Goal: Task Accomplishment & Management: Use online tool/utility

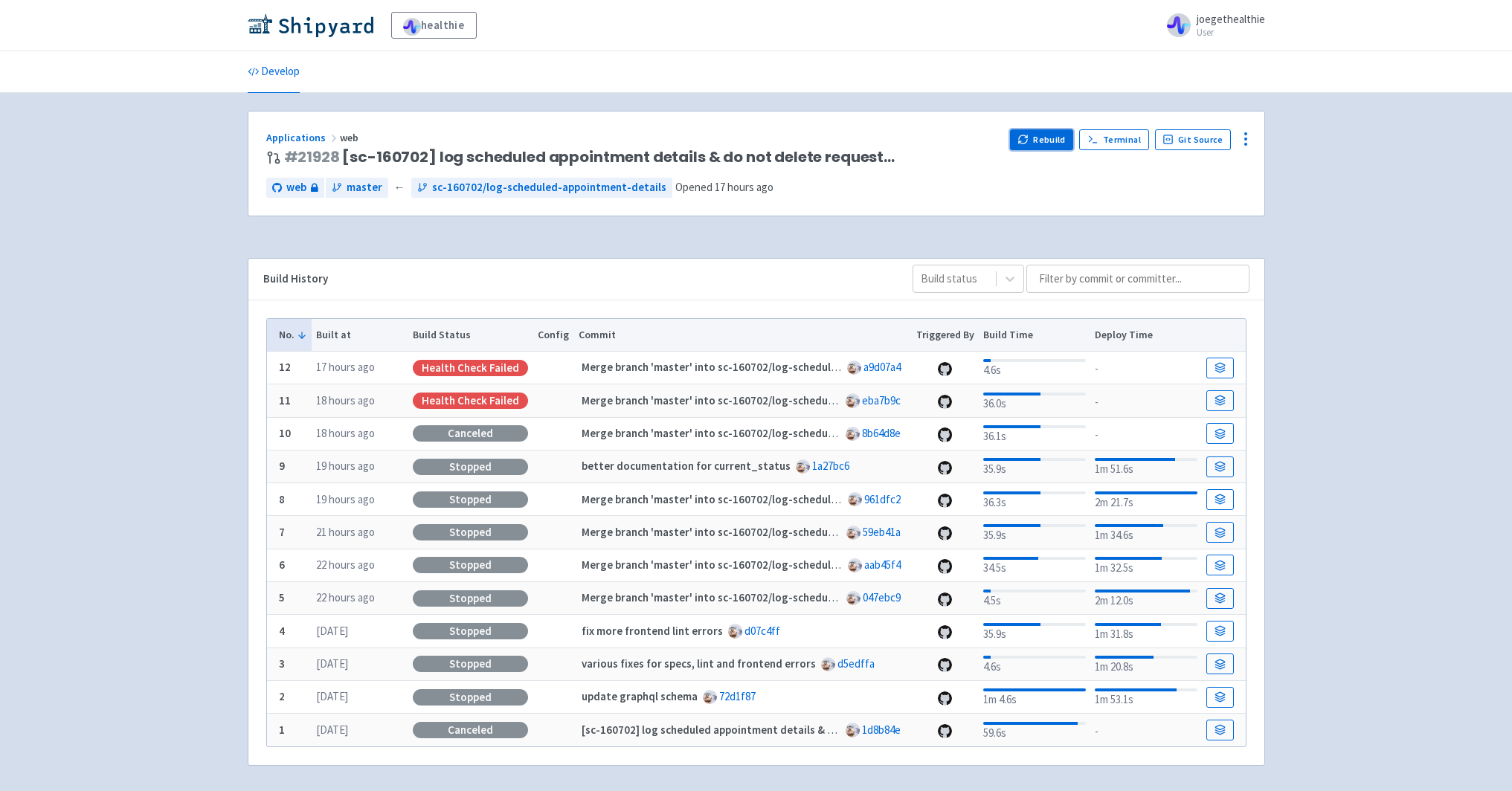
click at [1043, 140] on button "Rebuild" at bounding box center [1041, 139] width 64 height 21
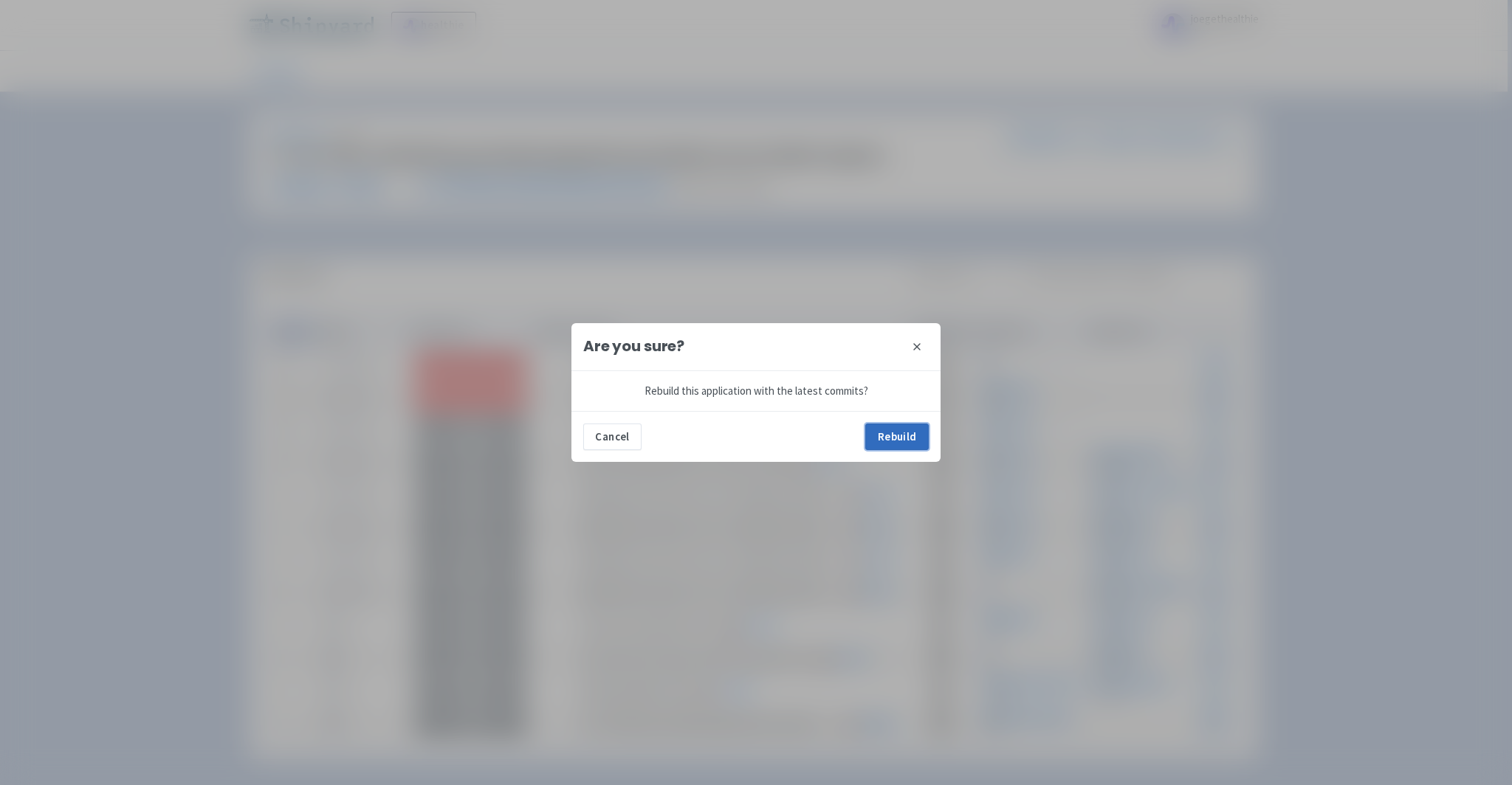
click at [891, 436] on button "Rebuild" at bounding box center [896, 437] width 63 height 27
